Goal: Task Accomplishment & Management: Use online tool/utility

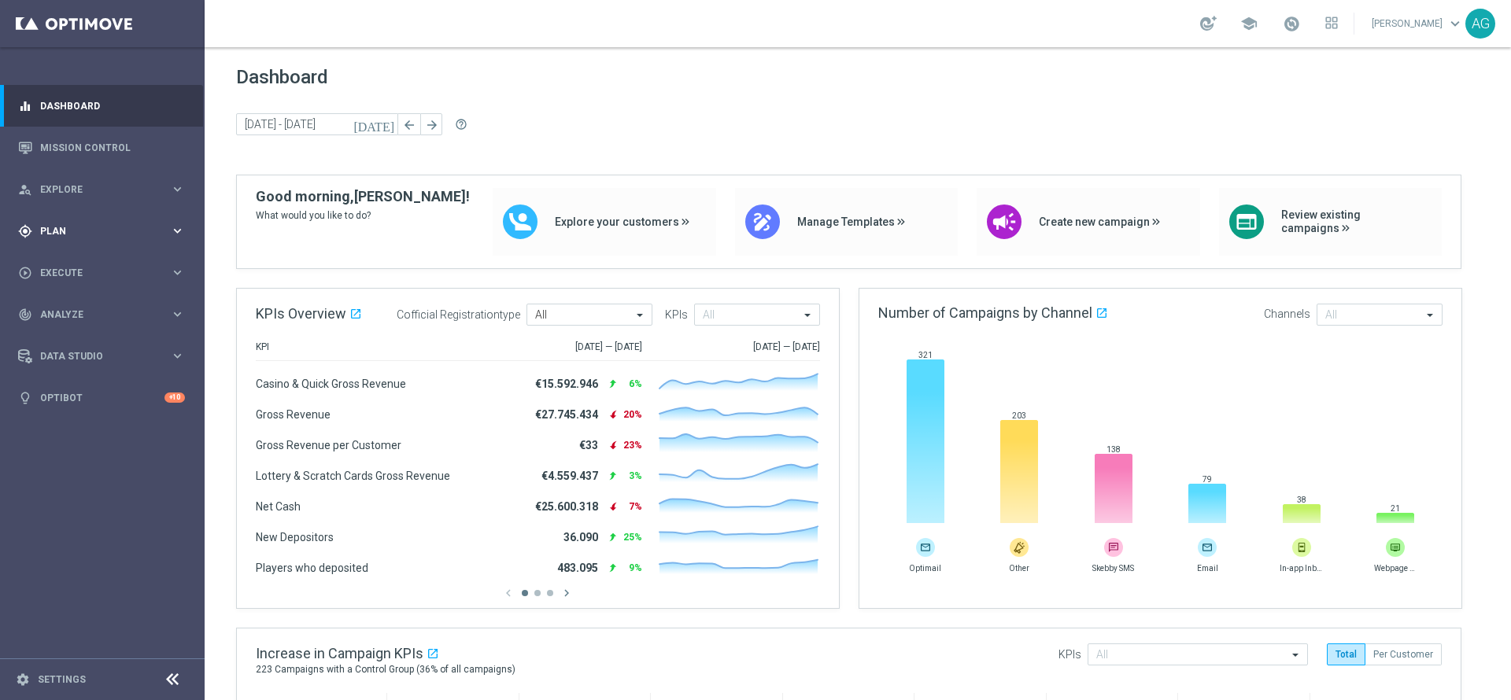
click at [78, 230] on span "Plan" at bounding box center [105, 231] width 130 height 9
click at [68, 312] on span "Templates" at bounding box center [98, 310] width 113 height 9
click at [79, 332] on link "Optimail" at bounding box center [106, 334] width 115 height 13
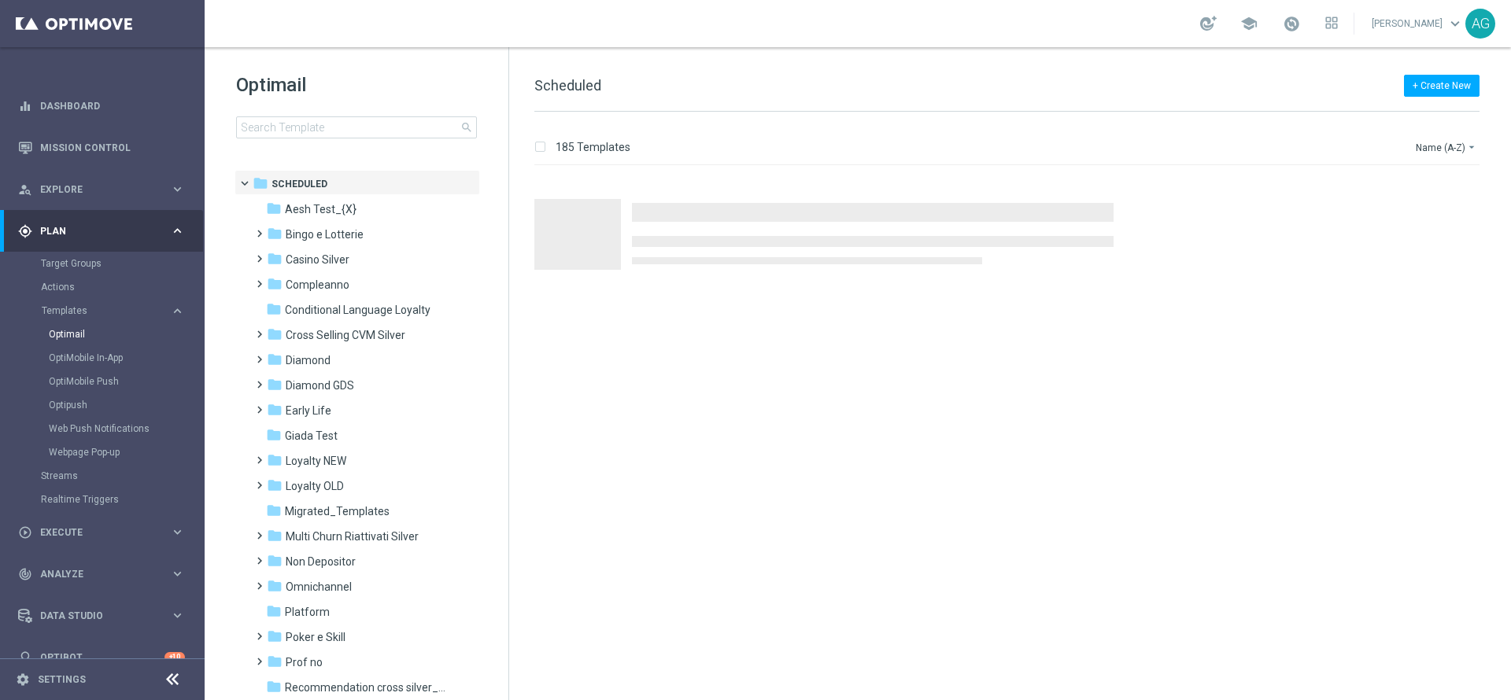
click at [406, 139] on div "Optimail search folder 1 Folder folder Scheduled more_vert folder Aesh Test_{X}…" at bounding box center [357, 144] width 304 height 195
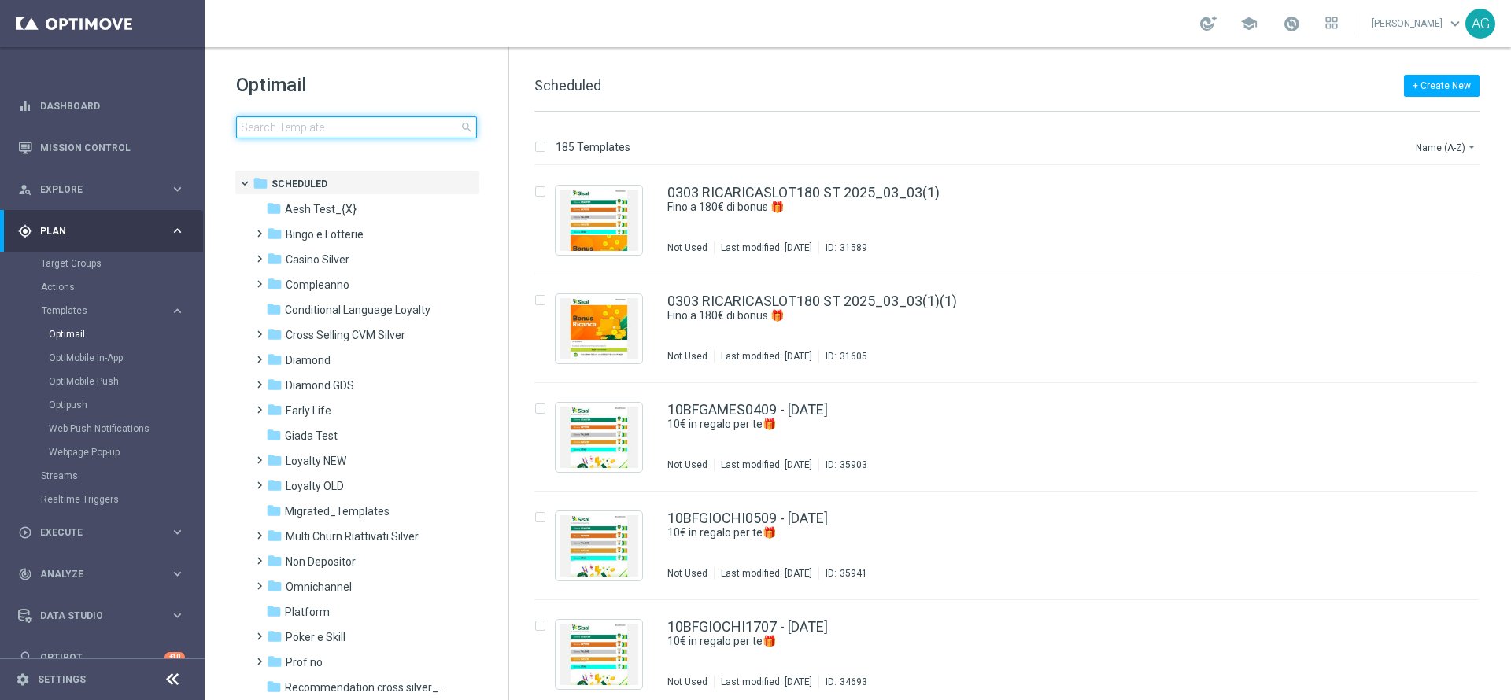
click at [382, 121] on input at bounding box center [356, 127] width 241 height 22
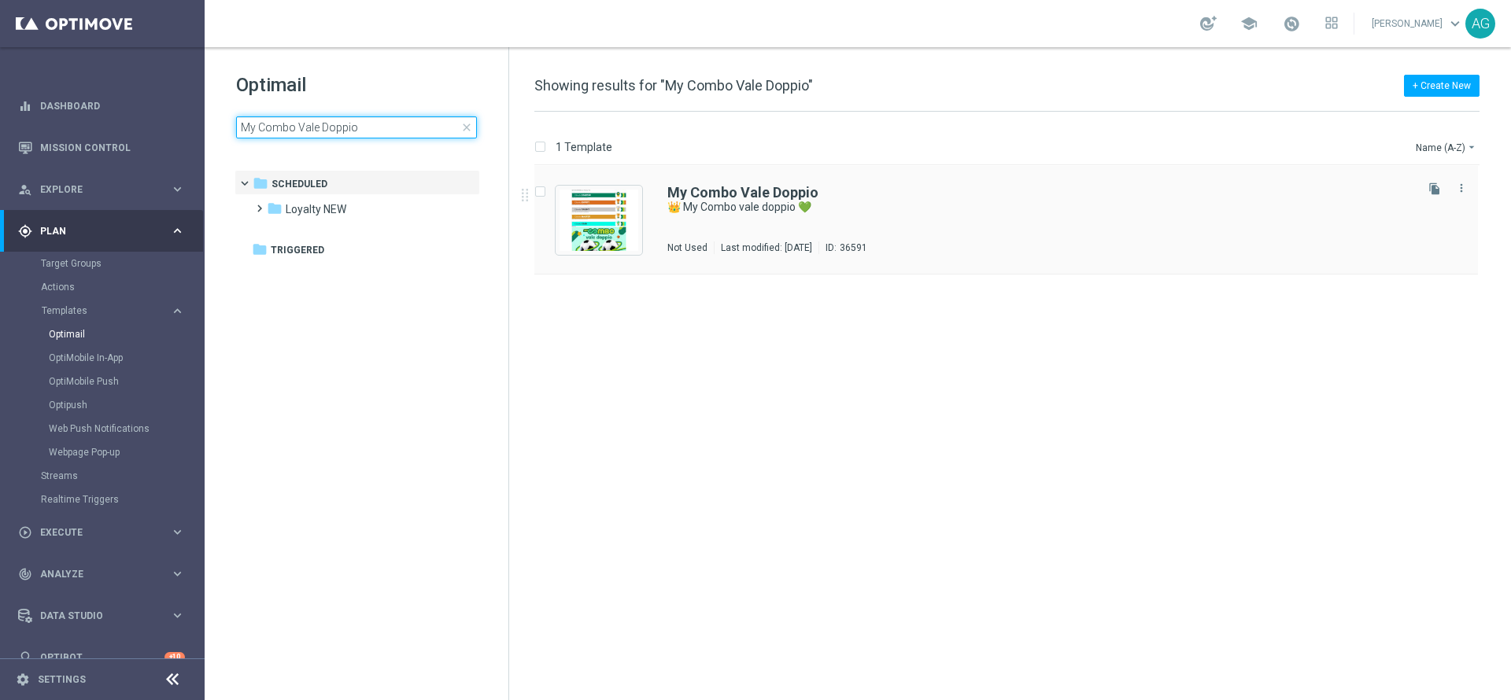
type input "My Combo Vale Doppio"
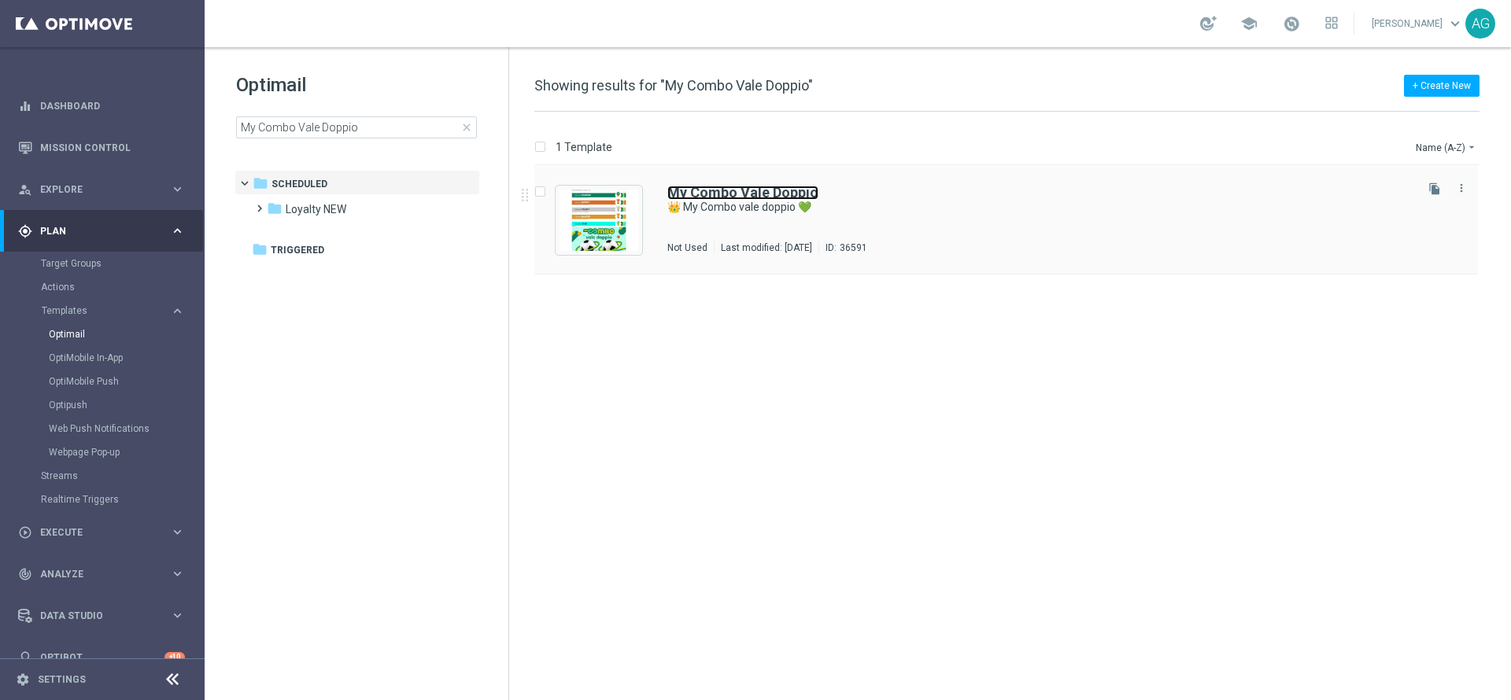
click at [748, 196] on b "My Combo Vale Doppio" at bounding box center [742, 192] width 151 height 17
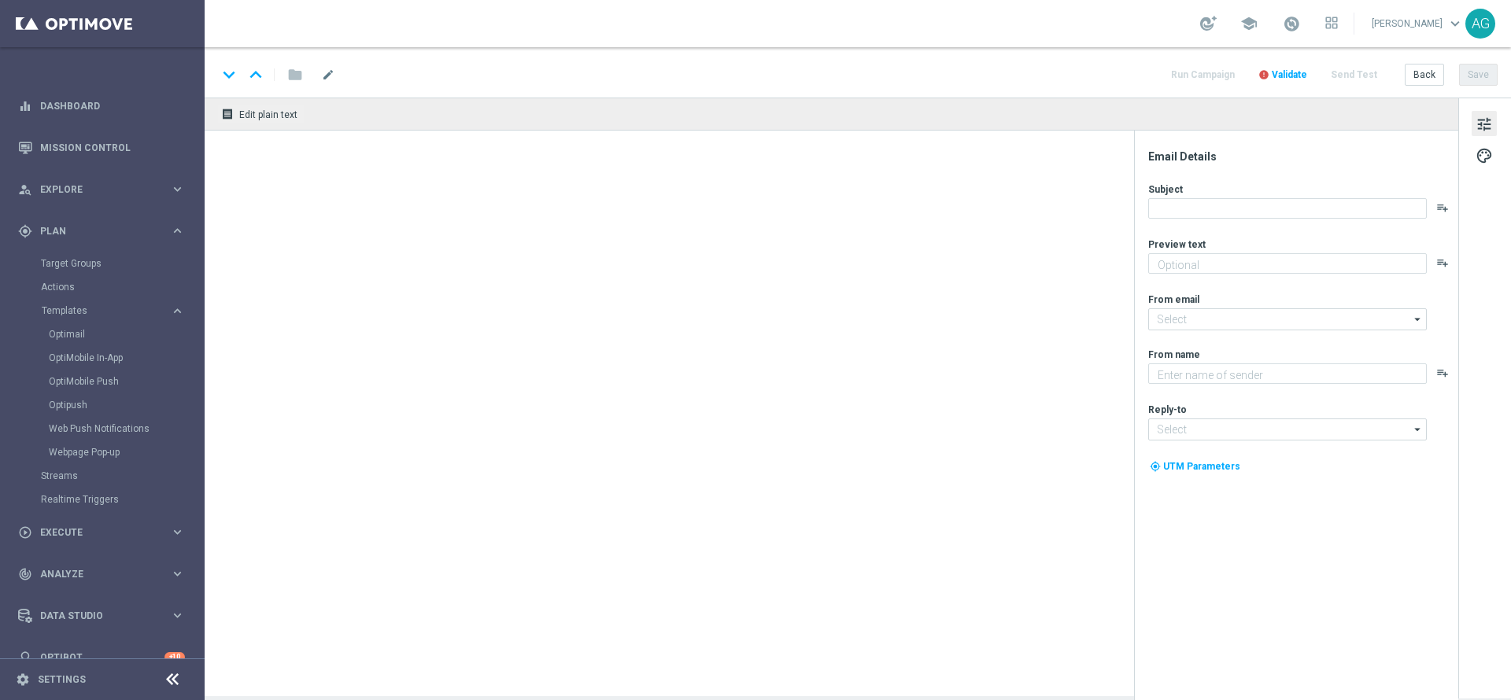
type textarea "Doppi Sisal point con le giocate My Combo"
type input "[EMAIL_ADDRESS][DOMAIN_NAME]"
type textarea "Sisal"
type input "[EMAIL_ADDRESS][DOMAIN_NAME]"
